Goal: Transaction & Acquisition: Purchase product/service

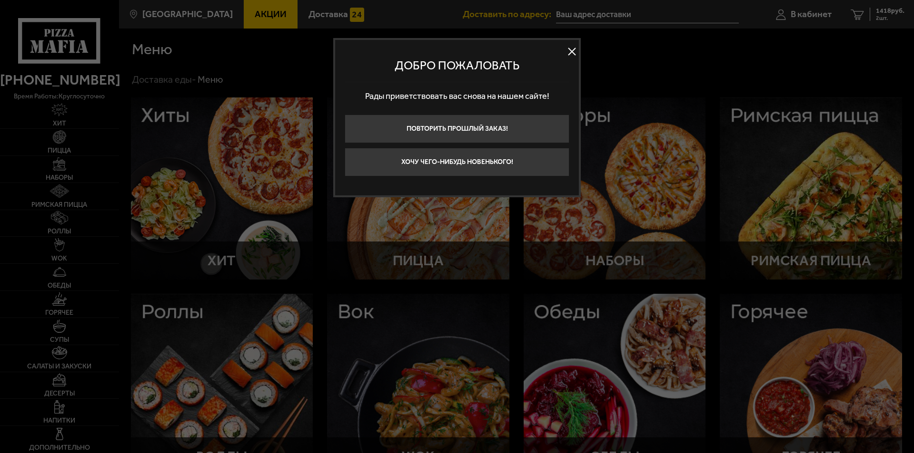
click at [573, 53] on button at bounding box center [571, 52] width 14 height 14
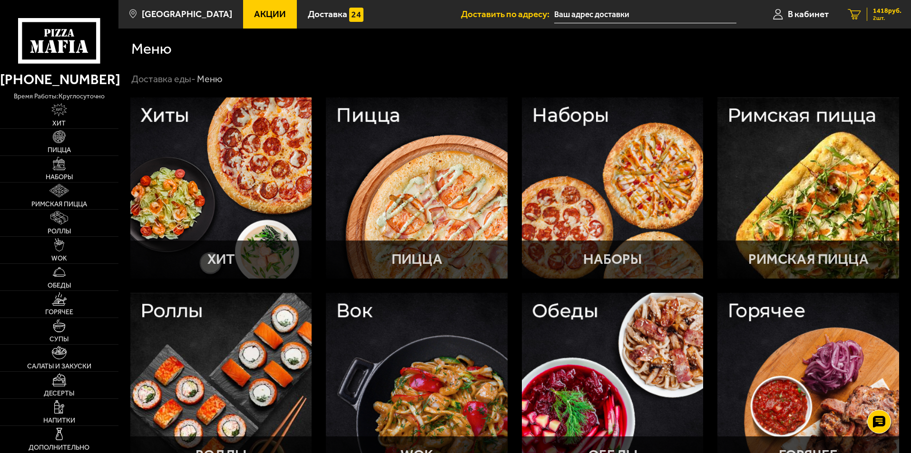
click at [877, 19] on span "2 шт." at bounding box center [887, 18] width 29 height 6
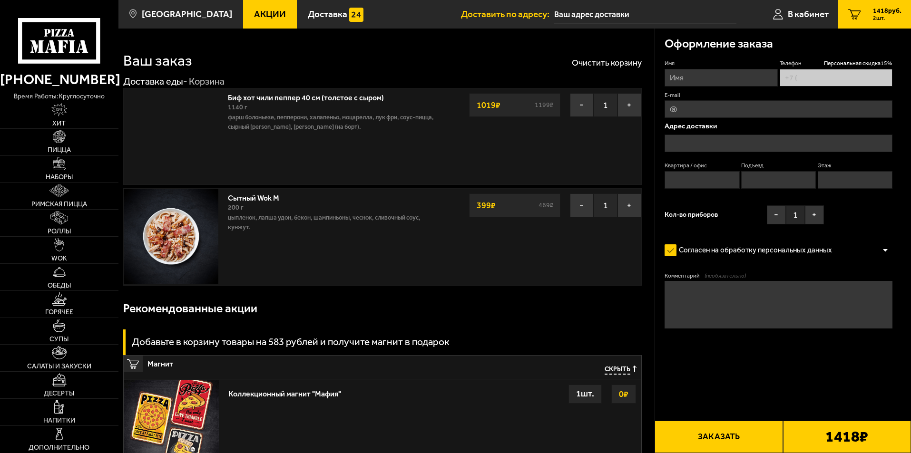
type input "[PHONE_NUMBER]"
type input "[STREET_ADDRESS][PERSON_NAME]"
type input "214"
type input "2"
type input "12"
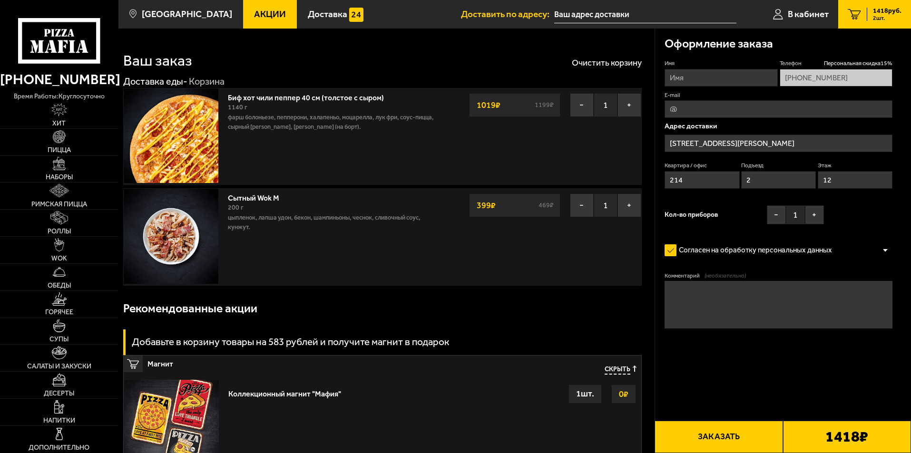
type input "[STREET_ADDRESS][PERSON_NAME]"
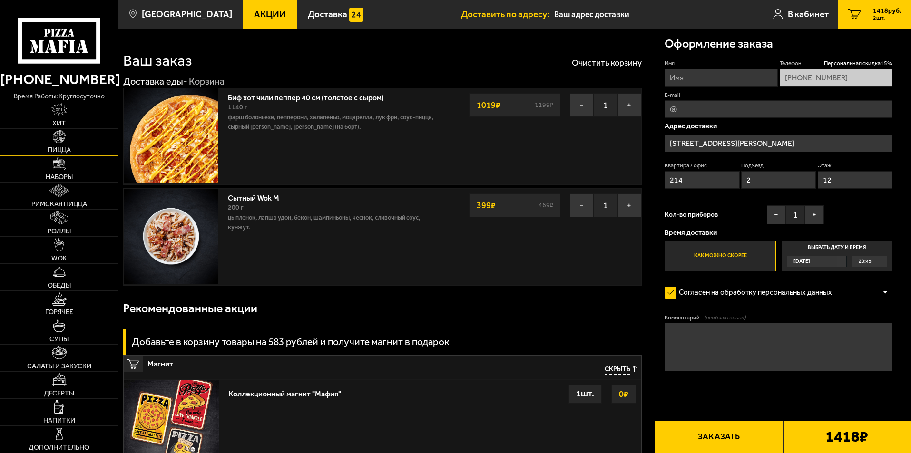
click at [81, 155] on link "Пицца" at bounding box center [59, 142] width 118 height 27
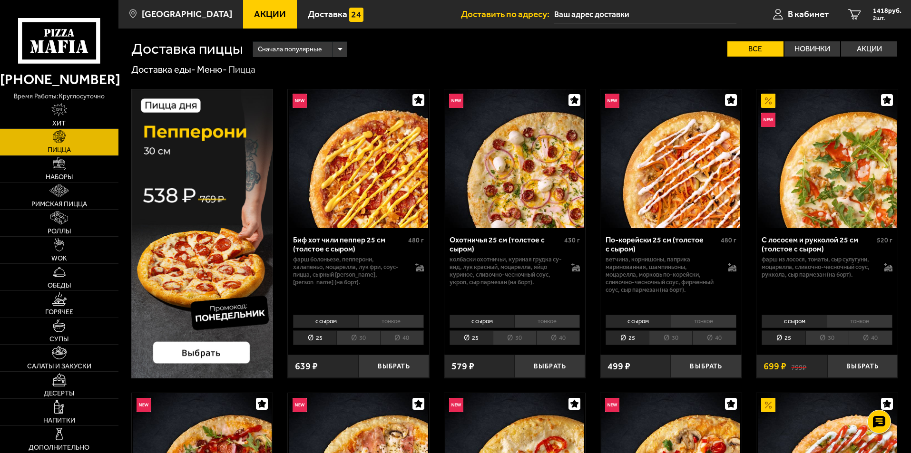
click at [409, 335] on li "40" at bounding box center [402, 338] width 44 height 15
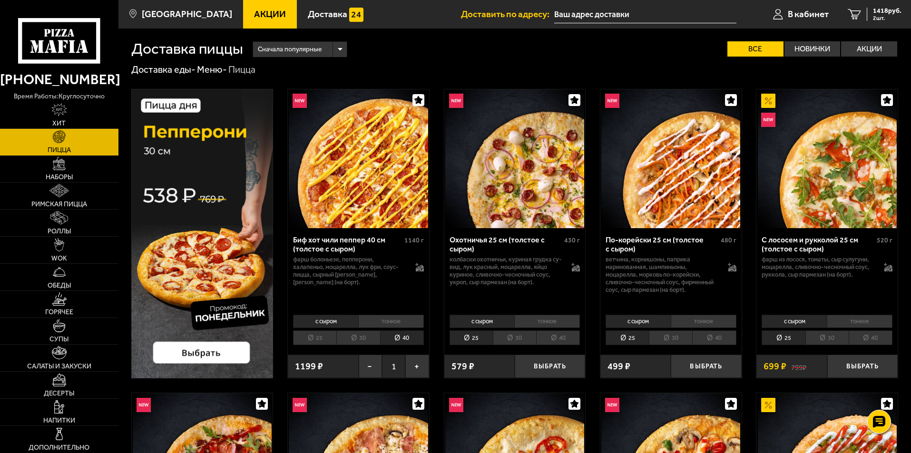
click at [706, 340] on li "40" at bounding box center [714, 338] width 44 height 15
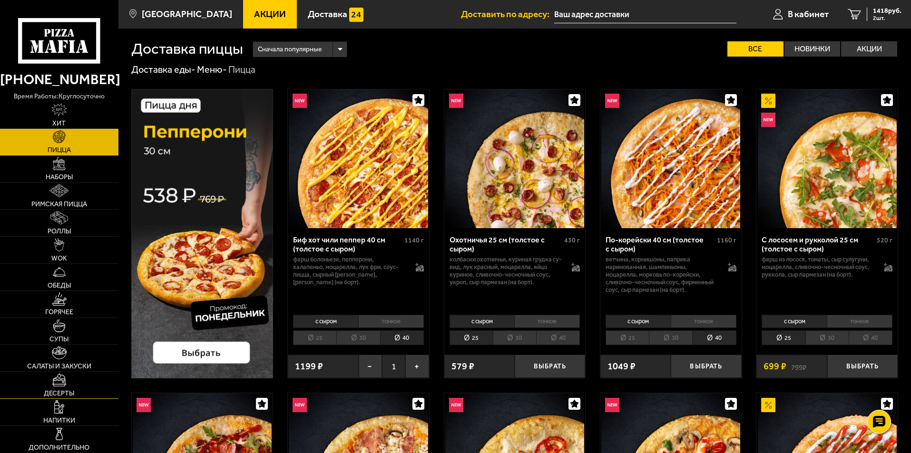
click at [84, 375] on link "Десерты" at bounding box center [59, 385] width 118 height 27
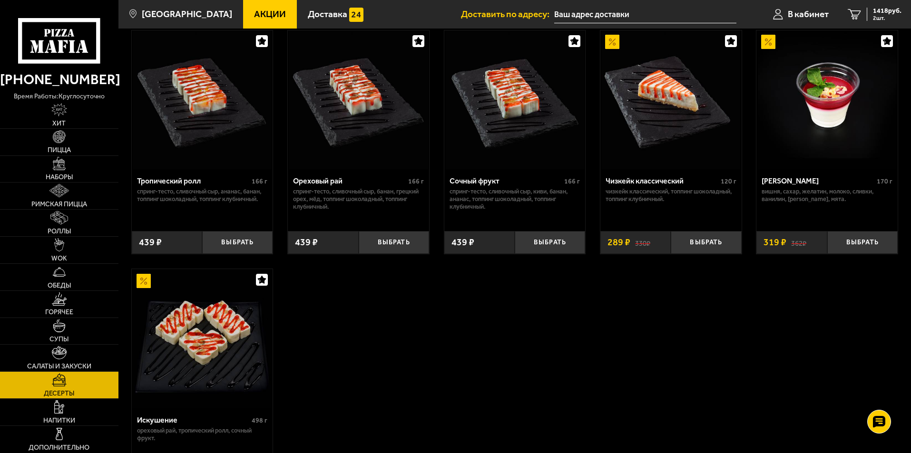
scroll to position [299, 0]
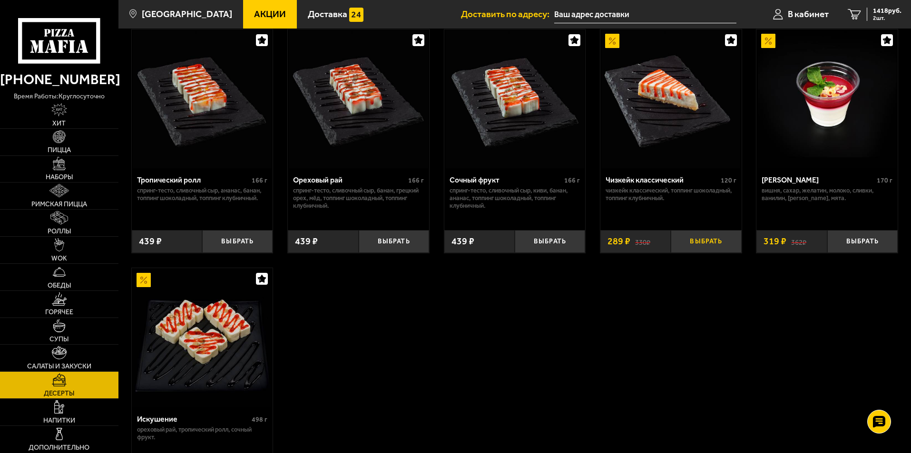
click at [693, 241] on button "Выбрать" at bounding box center [706, 241] width 70 height 23
click at [725, 237] on button "Выбрать" at bounding box center [706, 241] width 70 height 23
click at [873, 21] on span "3 шт." at bounding box center [887, 18] width 29 height 6
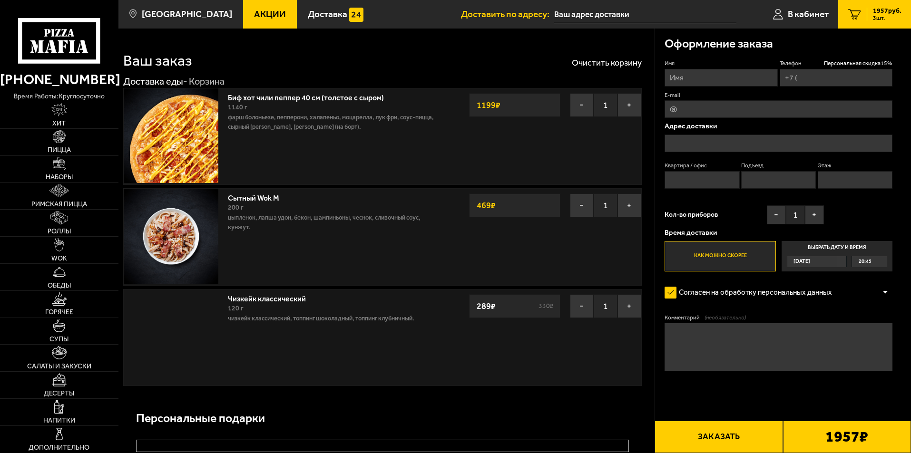
type input "[PHONE_NUMBER]"
type input "[STREET_ADDRESS][PERSON_NAME]"
type input "214"
type input "2"
type input "12"
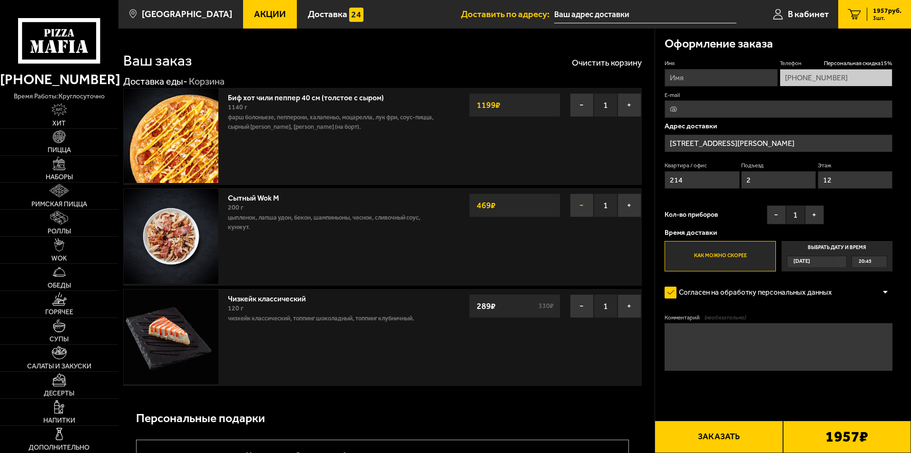
click at [588, 200] on button "−" at bounding box center [582, 206] width 24 height 24
type input "[STREET_ADDRESS][PERSON_NAME]"
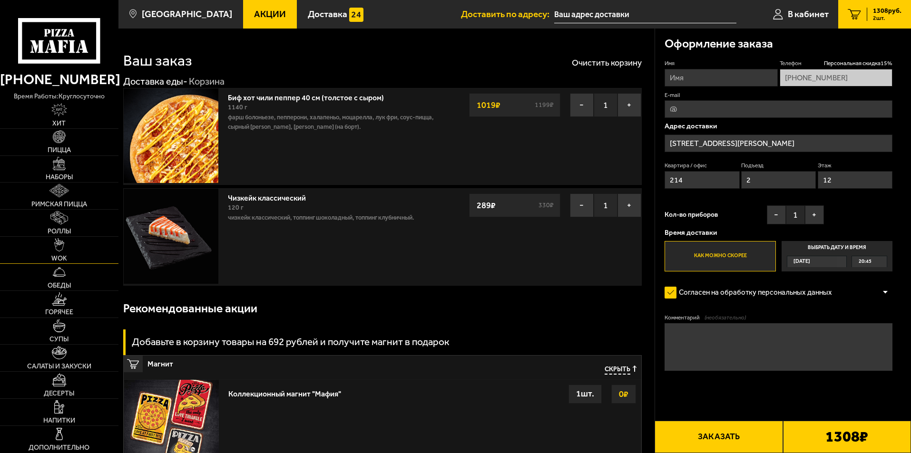
click at [74, 243] on link "WOK" at bounding box center [59, 250] width 118 height 27
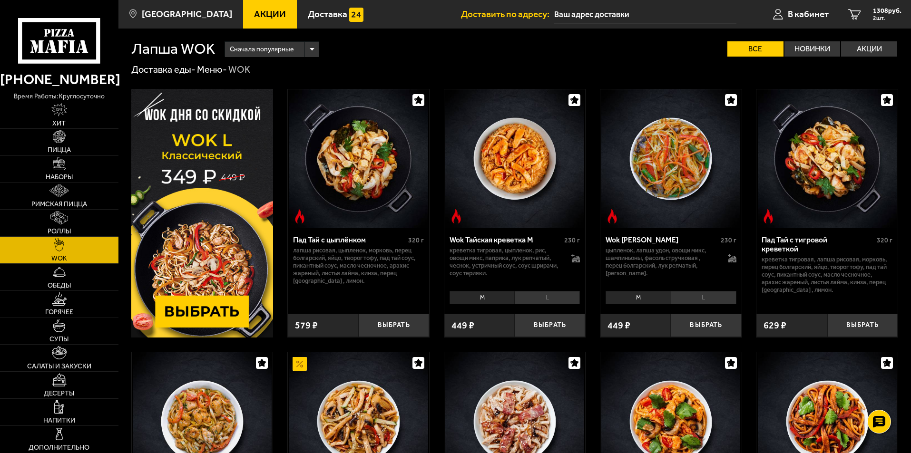
click at [318, 47] on div "Сначала популярные" at bounding box center [272, 49] width 94 height 15
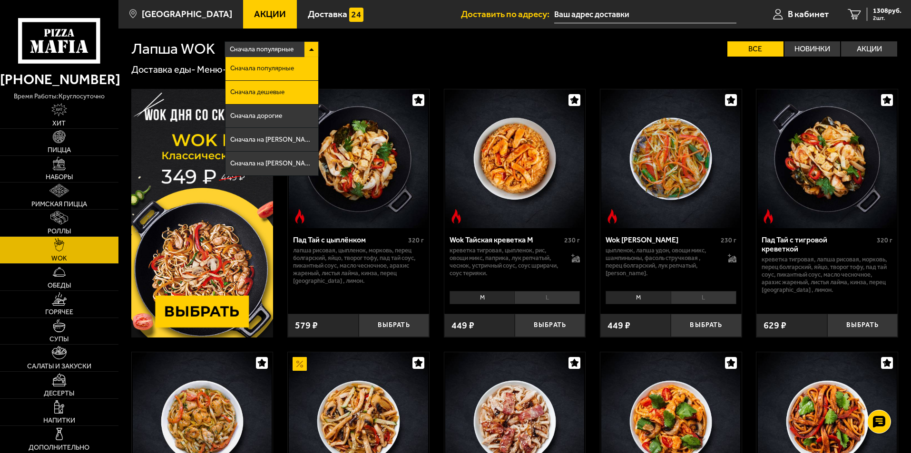
click at [294, 84] on li "Сначала дешевые" at bounding box center [272, 93] width 93 height 24
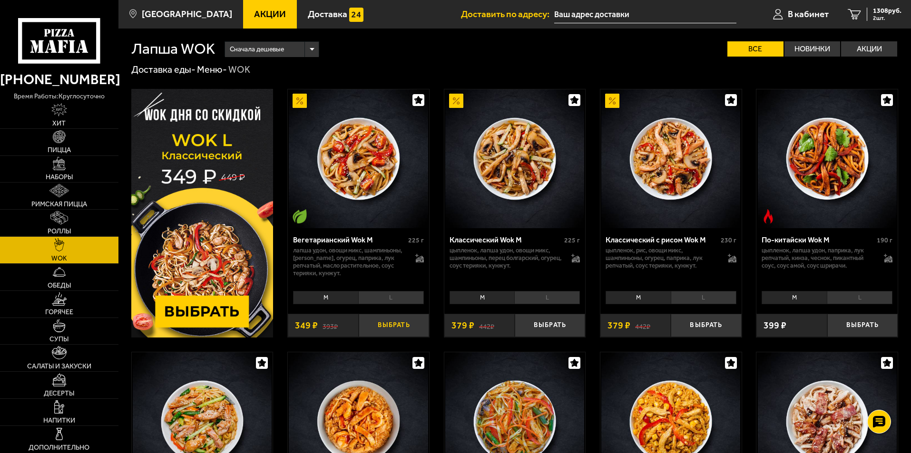
click at [414, 326] on button "Выбрать" at bounding box center [394, 325] width 70 height 23
click at [863, 22] on link "3 1657 руб. 3 шт." at bounding box center [874, 14] width 73 height 29
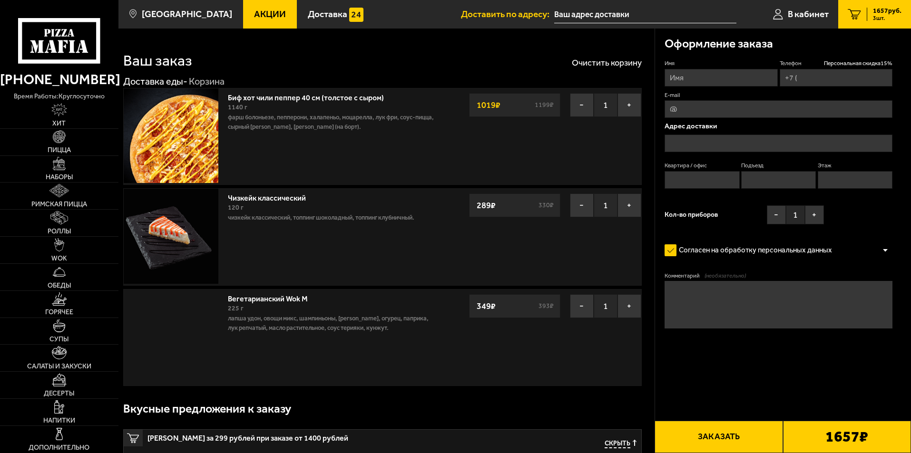
type input "[PHONE_NUMBER]"
type input "[STREET_ADDRESS][PERSON_NAME]"
type input "214"
type input "2"
type input "12"
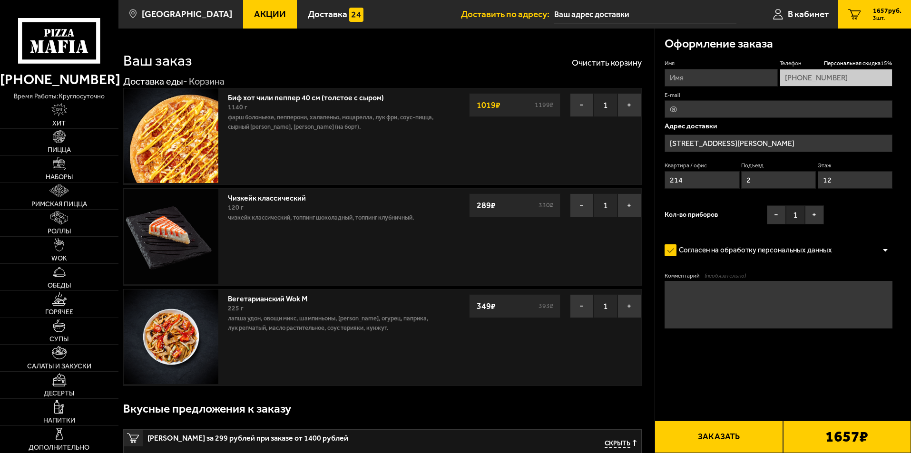
type input "[STREET_ADDRESS][PERSON_NAME]"
click at [583, 211] on button "−" at bounding box center [582, 206] width 24 height 24
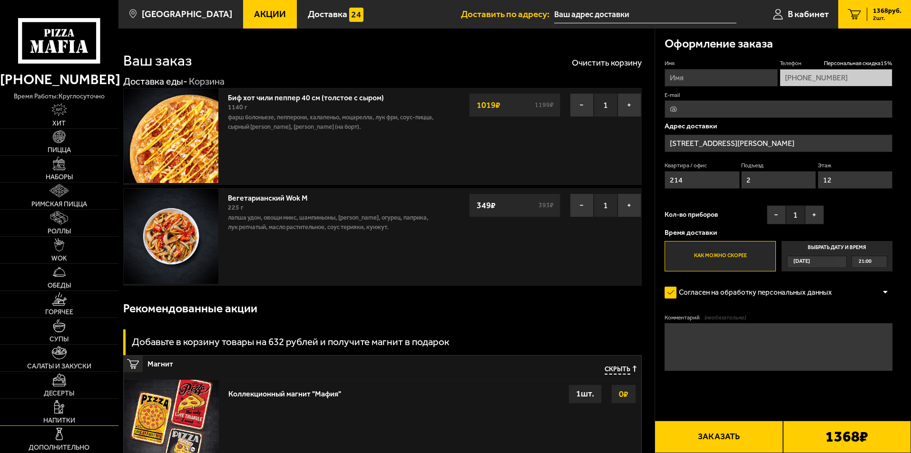
click at [59, 402] on img at bounding box center [59, 407] width 10 height 13
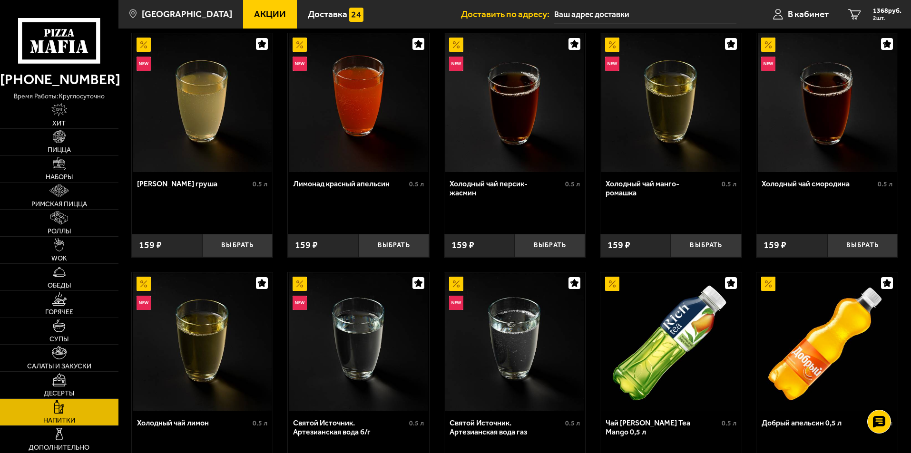
scroll to position [50, 0]
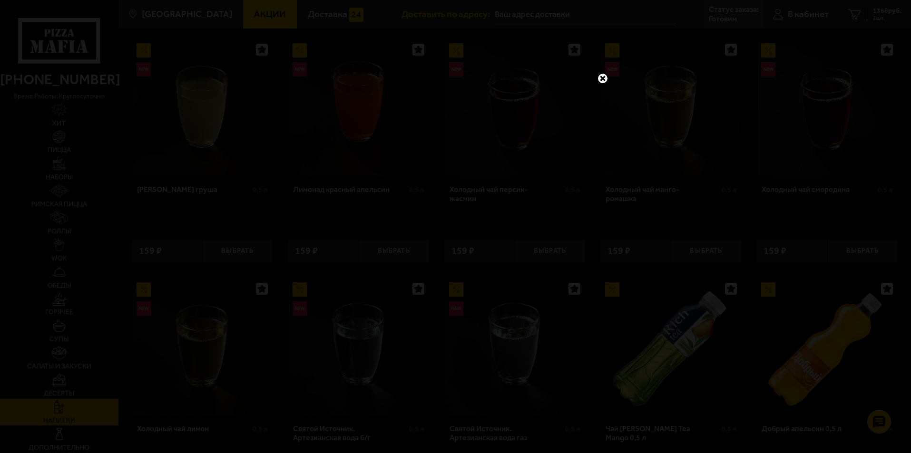
click at [737, 20] on div at bounding box center [455, 226] width 911 height 453
